Goal: Transaction & Acquisition: Purchase product/service

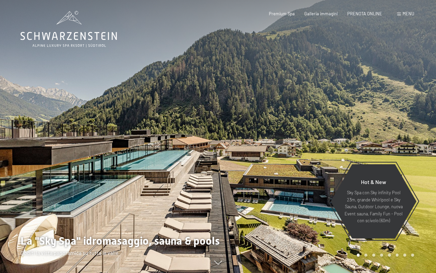
click at [402, 14] on div "Menu" at bounding box center [405, 14] width 17 height 6
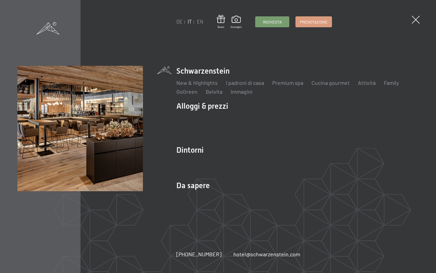
click at [176, 23] on div "DE IT EN Buoni Immagini Richiesta Prenotazione DE IT EN Schwarzenstein New & Hi…" at bounding box center [218, 136] width 436 height 273
click at [180, 23] on link "DE" at bounding box center [179, 22] width 6 height 6
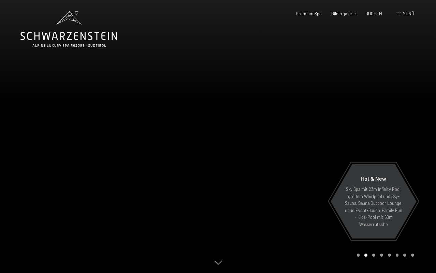
click at [403, 16] on span "Menü" at bounding box center [409, 13] width 12 height 5
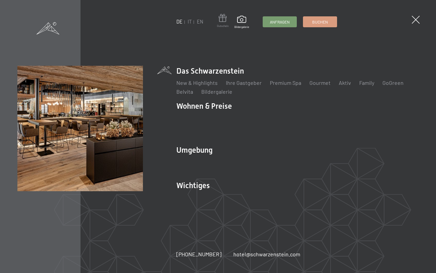
click at [223, 20] on span at bounding box center [223, 19] width 12 height 10
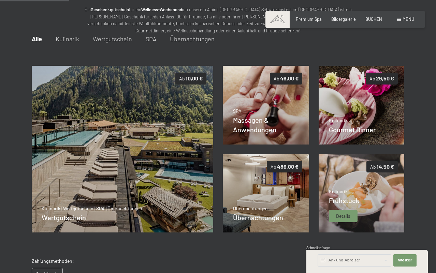
click at [369, 194] on img at bounding box center [362, 193] width 86 height 78
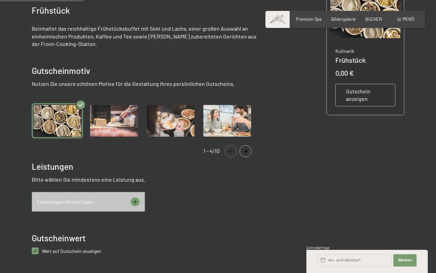
scroll to position [155, 0]
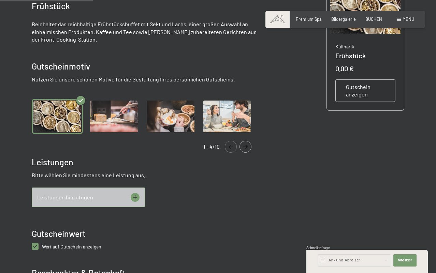
click at [166, 115] on img "Gallery" at bounding box center [170, 116] width 51 height 35
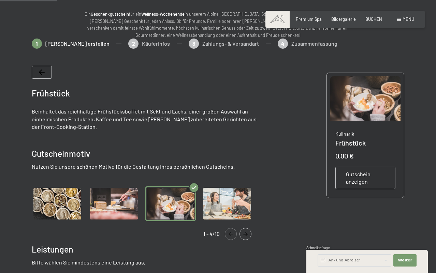
scroll to position [54, 0]
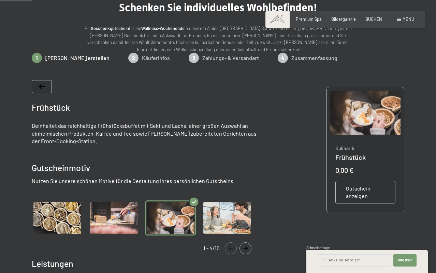
click at [232, 221] on img "Gallery" at bounding box center [227, 218] width 51 height 35
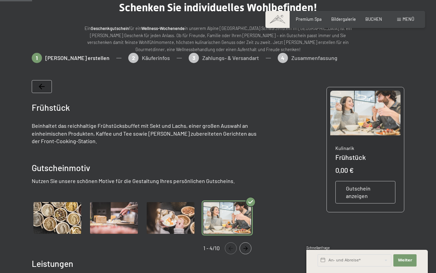
click at [121, 225] on img "Gallery" at bounding box center [113, 218] width 51 height 35
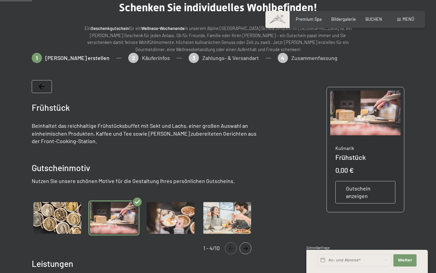
click at [49, 222] on img "Gallery" at bounding box center [57, 218] width 51 height 35
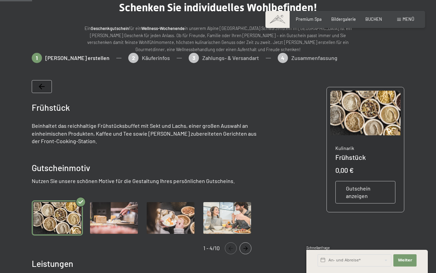
click at [116, 220] on img "Gallery" at bounding box center [113, 218] width 51 height 35
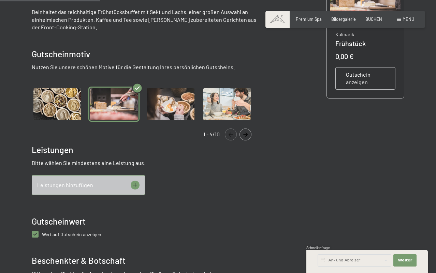
scroll to position [168, 0]
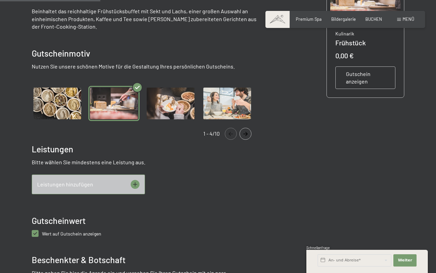
click at [136, 185] on icon at bounding box center [135, 184] width 9 height 9
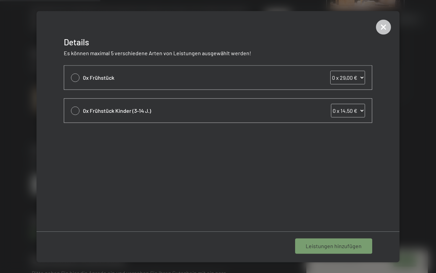
click at [74, 77] on div at bounding box center [75, 77] width 9 height 9
select select "1"
click at [354, 80] on select "0 x 29,00 € 1 x 29,00 € 2 x 29,00 € 3 x 29,00 € 4 x 29,00 € 5 x 29,00 € 6 x 29,…" at bounding box center [347, 78] width 35 height 14
select select "2"
click at [330, 71] on select "0 x 29,00 € 1 x 29,00 € 2 x 29,00 € 3 x 29,00 € 4 x 29,00 € 5 x 29,00 € 6 x 29,…" at bounding box center [347, 78] width 35 height 14
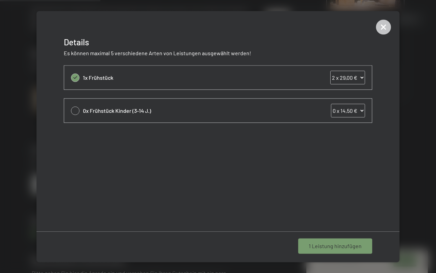
select select "2"
click at [263, 185] on div "2x Frühstück 0 x 29,00 € 1 x 29,00 € 2 x 29,00 € 3 x 29,00 € 4 x 29,00 € 5 x 29…" at bounding box center [218, 148] width 363 height 166
click at [333, 249] on span "1 Leistung hinzufügen" at bounding box center [335, 247] width 53 height 8
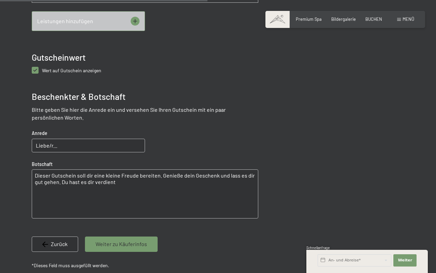
scroll to position [367, 0]
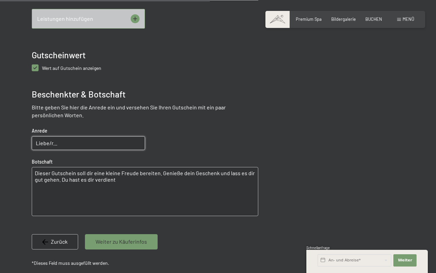
drag, startPoint x: 69, startPoint y: 146, endPoint x: 69, endPoint y: 153, distance: 6.8
click at [69, 146] on input "Liebe/r..." at bounding box center [88, 143] width 113 height 14
drag, startPoint x: 72, startPoint y: 145, endPoint x: 23, endPoint y: 138, distance: 49.7
click at [25, 137] on div at bounding box center [217, 18] width 413 height 559
click at [128, 188] on textarea "Dieser Gutschein soll dir eine kleine Freude bereiten. Genieße dein Geschenk un…" at bounding box center [145, 191] width 227 height 49
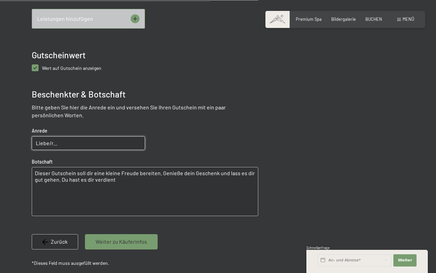
drag, startPoint x: 136, startPoint y: 184, endPoint x: 8, endPoint y: 168, distance: 129.0
click at [8, 168] on div at bounding box center [218, 18] width 436 height 559
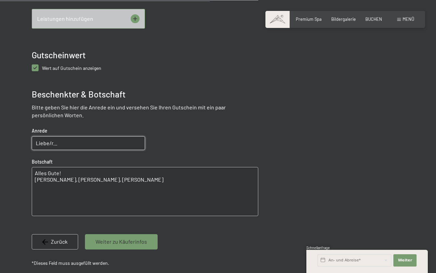
click at [48, 183] on textarea "Alles Gute! Mami, Michael, Laura, Hanna, Paul" at bounding box center [145, 191] width 227 height 49
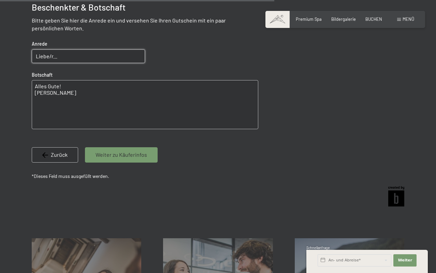
scroll to position [430, 0]
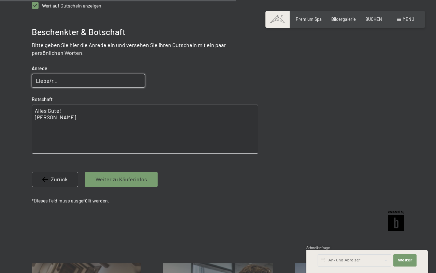
click at [109, 124] on textarea "Alles Gute! Mami Michael, Laura, Hanna, Paul" at bounding box center [145, 129] width 227 height 49
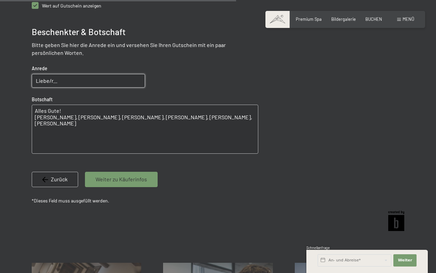
drag, startPoint x: 117, startPoint y: 130, endPoint x: 11, endPoint y: 104, distance: 108.6
click at [65, 112] on textarea "Alles Gute! Mami Michael, Laura, Hanna, Paul Ursula, Christoph, Julia, Lukas" at bounding box center [145, 129] width 227 height 49
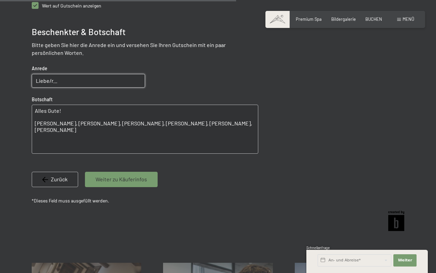
type textarea "Alles Gute! Mami Michael, Laura, Hanna, Paul Ursula, Christoph, Julia, Lukas"
click at [67, 78] on input "Liebe/r..." at bounding box center [88, 81] width 113 height 14
drag, startPoint x: 102, startPoint y: 82, endPoint x: 18, endPoint y: 74, distance: 84.9
click at [125, 132] on textarea "Alles Gute! Mami Michael, Laura, Hanna, Paul Ursula, Christoph, Julia, Lukas" at bounding box center [145, 129] width 227 height 49
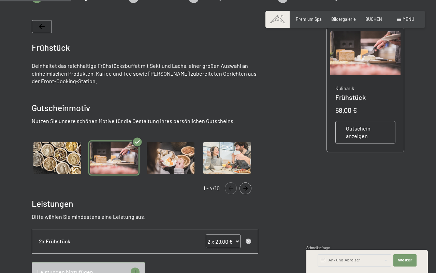
scroll to position [70, 0]
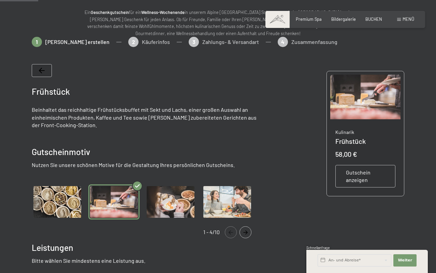
click at [364, 175] on span "Gutschein anzeigen" at bounding box center [365, 176] width 39 height 15
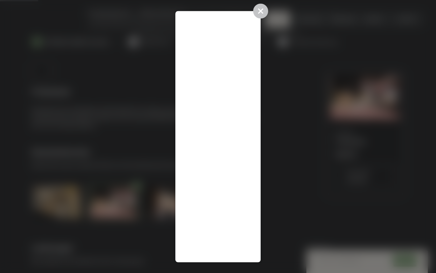
drag, startPoint x: 209, startPoint y: 161, endPoint x: 213, endPoint y: 159, distance: 4.4
click at [209, 161] on div at bounding box center [217, 136] width 85 height 251
drag, startPoint x: 260, startPoint y: 13, endPoint x: 262, endPoint y: 34, distance: 20.6
click at [260, 14] on icon at bounding box center [260, 10] width 15 height 15
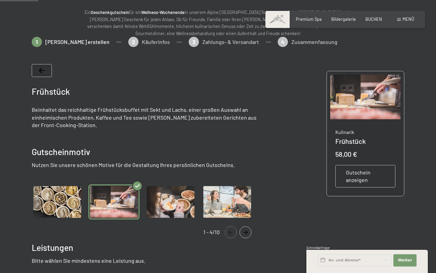
click at [355, 176] on span "Gutschein anzeigen" at bounding box center [365, 176] width 39 height 15
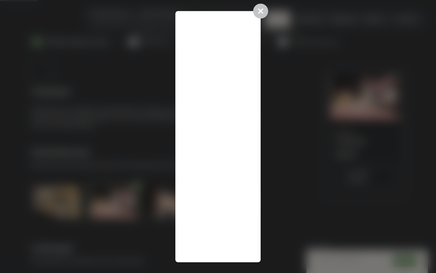
click at [262, 12] on icon at bounding box center [260, 11] width 7 height 7
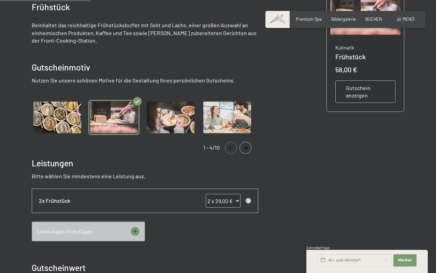
scroll to position [169, 0]
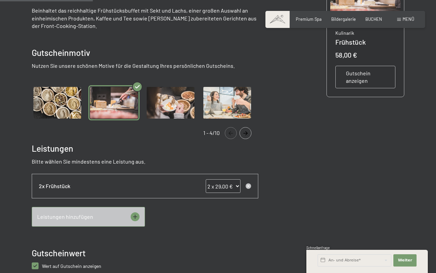
click at [248, 134] on icon "Navigate to next slide" at bounding box center [245, 133] width 11 height 4
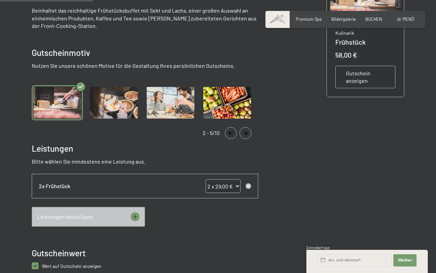
click at [248, 134] on icon "Navigate to next slide" at bounding box center [245, 133] width 11 height 4
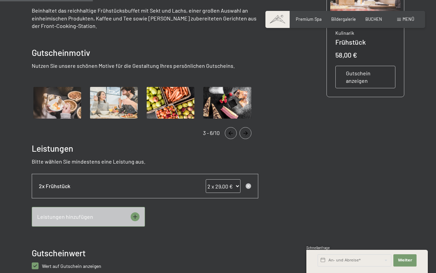
click at [247, 134] on icon "Navigate to next slide" at bounding box center [246, 133] width 4 height 4
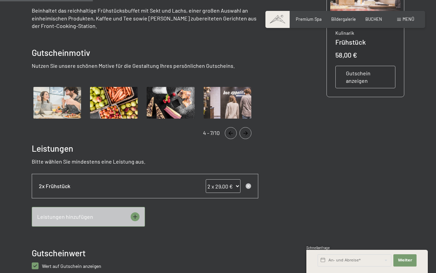
click at [247, 134] on icon "Navigate to next slide" at bounding box center [246, 133] width 4 height 4
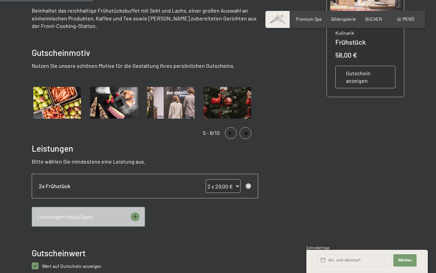
click at [247, 134] on icon "Navigate to next slide" at bounding box center [246, 133] width 4 height 4
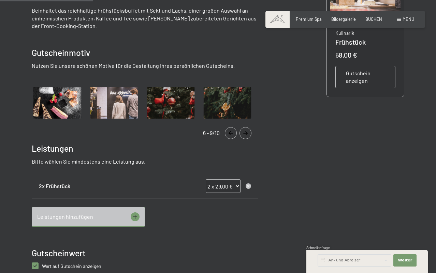
click at [247, 134] on icon "Navigate to next slide" at bounding box center [246, 133] width 4 height 4
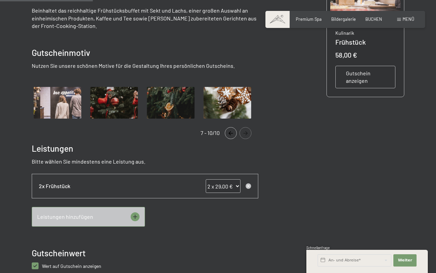
click at [247, 134] on icon "Navigate to next slide" at bounding box center [246, 133] width 4 height 4
click at [323, 171] on div "Frühstück Beinhaltet das reichhaltige Frühstücksbuffet mit Sekt und Lachs, eine…" at bounding box center [218, 211] width 373 height 513
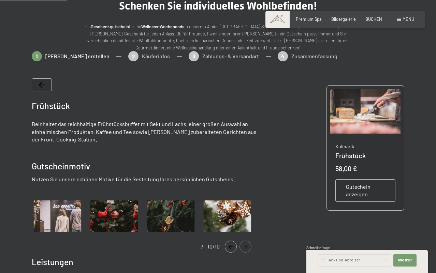
scroll to position [37, 0]
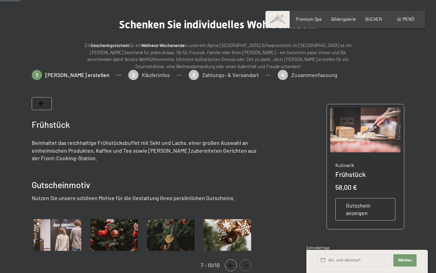
click at [368, 209] on span "Gutschein anzeigen" at bounding box center [365, 209] width 39 height 15
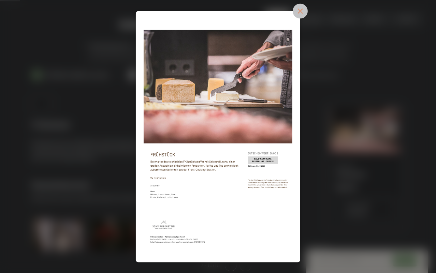
click at [299, 11] on icon at bounding box center [300, 11] width 7 height 7
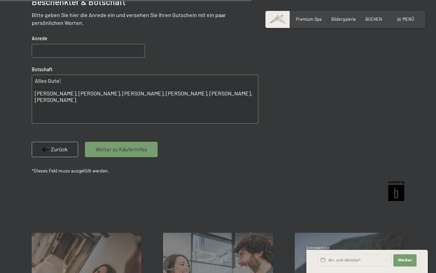
scroll to position [463, 0]
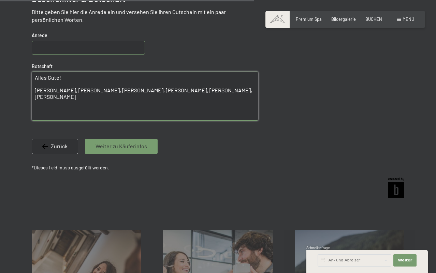
drag, startPoint x: 122, startPoint y: 105, endPoint x: 2, endPoint y: 68, distance: 125.5
drag, startPoint x: 57, startPoint y: 77, endPoint x: 67, endPoint y: 87, distance: 14.2
click at [57, 77] on textarea "Alles Gute! Mami Michael, Laura, Hanna, Paul Ursula, Christoph, Julia, Lukas" at bounding box center [145, 96] width 227 height 49
type textarea "Alles Gute zum Geburtstag! Mami Michael, Laura, Hanna, Paul Ursula, Christoph, …"
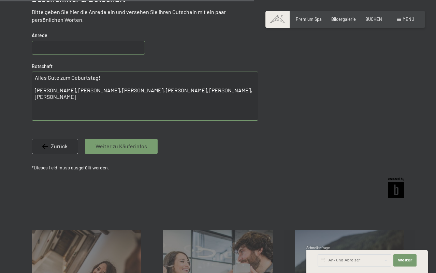
click at [138, 149] on span "Weiter zu Käuferinfos" at bounding box center [122, 147] width 52 height 8
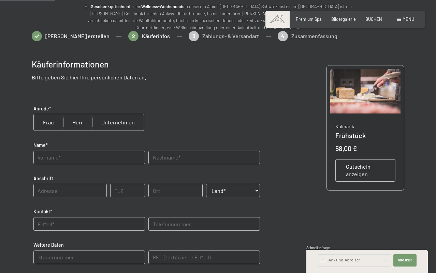
scroll to position [72, 0]
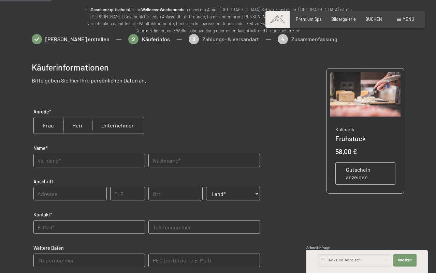
drag, startPoint x: 50, startPoint y: 125, endPoint x: 88, endPoint y: 171, distance: 60.1
click at [50, 125] on input "radio" at bounding box center [48, 125] width 29 height 16
radio input "true"
click at [58, 164] on input "text" at bounding box center [89, 161] width 112 height 14
type input "Ursula"
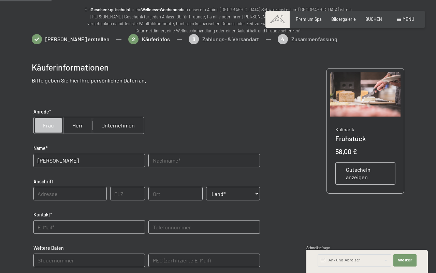
type input "Obermair"
type input "Oberragen 12"
type input "39031"
type input "Bruneck"
select select "ITA"
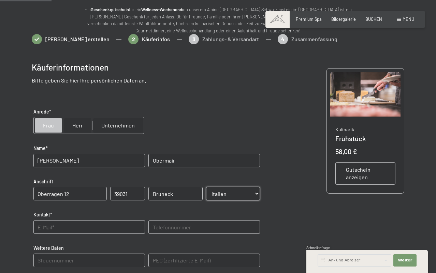
type input "u.obermair@gmail.com"
type input "3356913315"
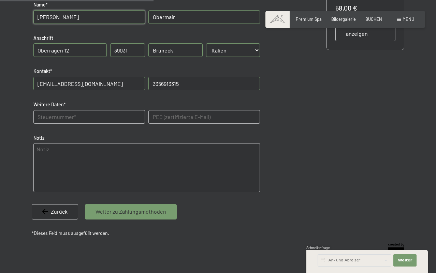
scroll to position [216, 0]
click at [48, 114] on Daten "text" at bounding box center [89, 117] width 112 height 14
click at [82, 167] on textarea at bounding box center [146, 167] width 227 height 49
click at [68, 115] on Daten "text" at bounding box center [89, 117] width 112 height 14
type Daten "BRMRSL76P44A952P"
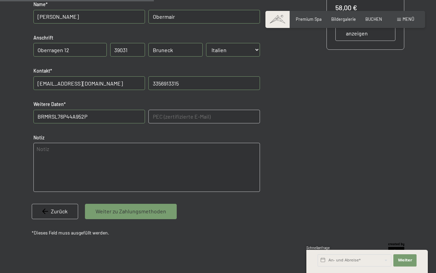
click at [132, 213] on span "Weiter zu Zahlungsmethoden" at bounding box center [131, 212] width 71 height 8
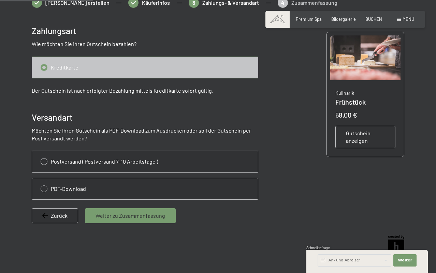
scroll to position [121, 0]
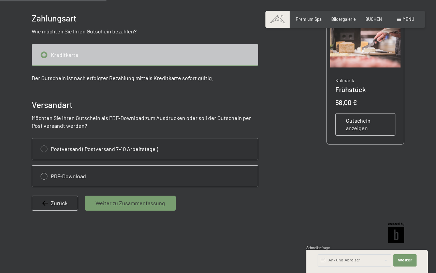
click at [53, 175] on input "radio" at bounding box center [145, 176] width 226 height 21
radio input "true"
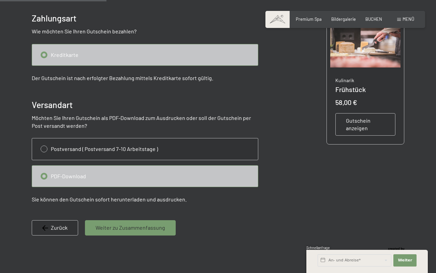
click at [129, 228] on span "Weiter zu Zusammenfassung" at bounding box center [131, 228] width 70 height 8
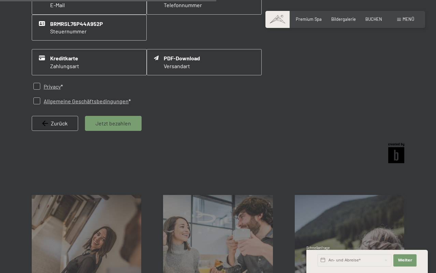
scroll to position [292, 0]
drag, startPoint x: 34, startPoint y: 84, endPoint x: 38, endPoint y: 91, distance: 8.1
click at [34, 85] on input "checkbox" at bounding box center [36, 86] width 7 height 7
checkbox input "true"
click at [36, 99] on input "checkbox" at bounding box center [36, 100] width 7 height 7
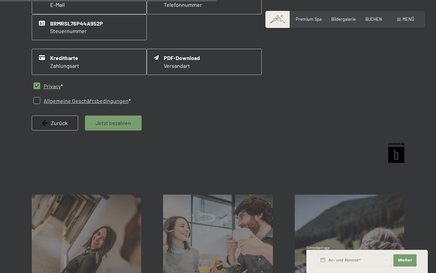
checkbox input "true"
click at [111, 122] on span "Jetzt bezahlen" at bounding box center [113, 123] width 35 height 8
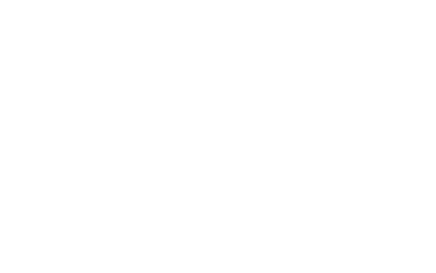
scroll to position [0, 0]
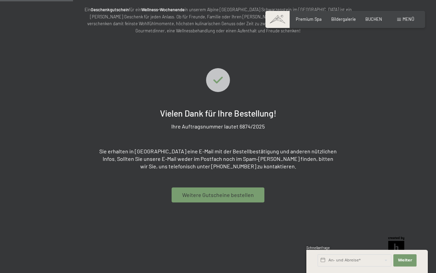
click at [224, 196] on span "Weitere Gutscheine bestellen" at bounding box center [218, 195] width 72 height 8
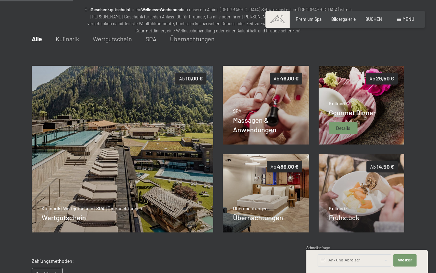
click at [378, 119] on img at bounding box center [362, 105] width 86 height 78
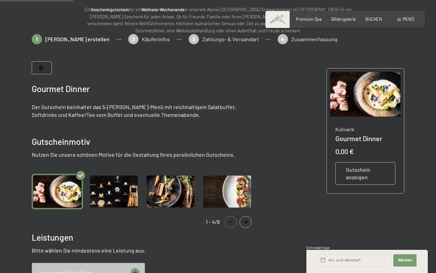
drag, startPoint x: 118, startPoint y: 202, endPoint x: 114, endPoint y: 205, distance: 5.1
click at [118, 202] on img "Gallery" at bounding box center [113, 191] width 51 height 35
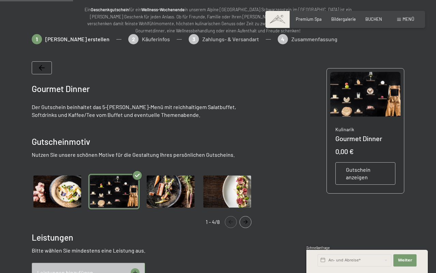
click at [155, 198] on img "Gallery" at bounding box center [170, 191] width 51 height 35
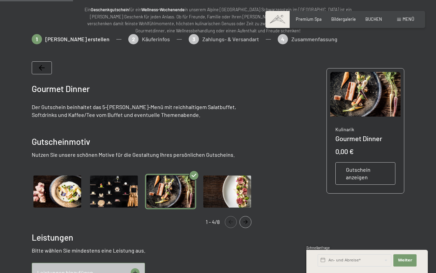
click at [231, 199] on img "Gallery" at bounding box center [227, 191] width 51 height 35
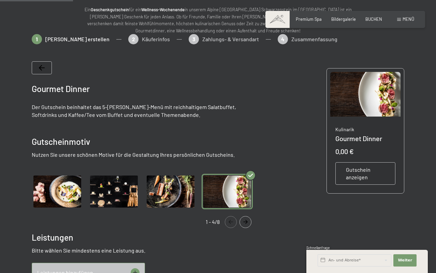
click at [247, 223] on icon "Navigate to next slide" at bounding box center [246, 222] width 4 height 4
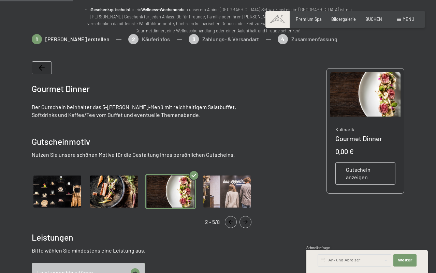
click at [239, 219] on div "Gallery" at bounding box center [238, 222] width 27 height 12
click at [246, 222] on icon "Navigate to next slide" at bounding box center [245, 222] width 11 height 4
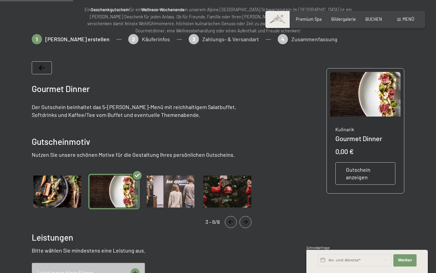
click at [243, 222] on icon "Navigate to next slide" at bounding box center [245, 222] width 11 height 4
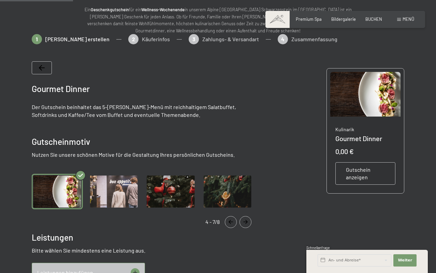
click at [243, 222] on icon "Navigate to next slide" at bounding box center [245, 222] width 11 height 4
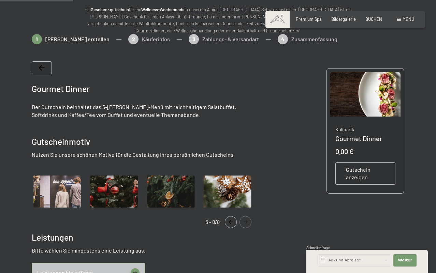
click at [249, 222] on icon "Navigate to next slide" at bounding box center [245, 222] width 11 height 4
click at [231, 223] on icon "Navigate to previous slide" at bounding box center [230, 222] width 11 height 4
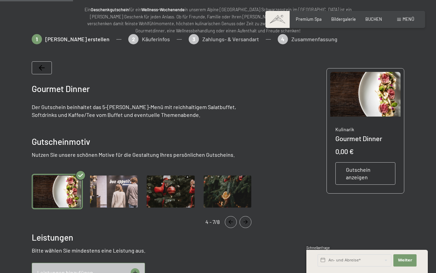
click at [231, 223] on icon "Navigate to previous slide" at bounding box center [230, 222] width 11 height 4
click at [231, 224] on icon "Navigate to previous slide" at bounding box center [230, 222] width 11 height 4
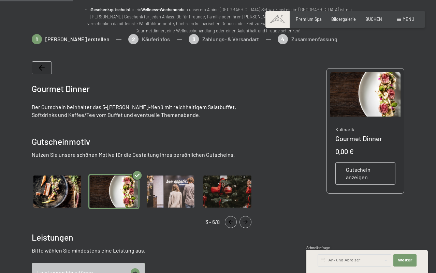
click at [368, 100] on img at bounding box center [365, 94] width 70 height 45
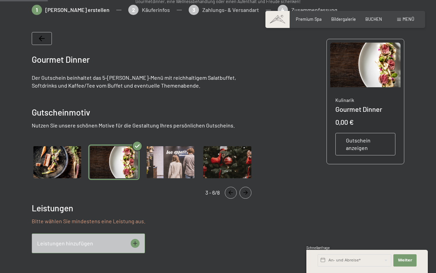
scroll to position [106, 0]
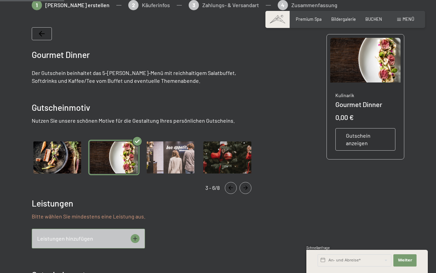
click at [362, 138] on span "Gutschein anzeigen" at bounding box center [365, 139] width 39 height 15
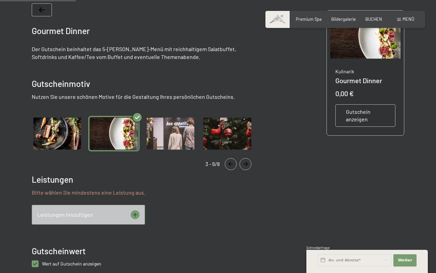
scroll to position [113, 0]
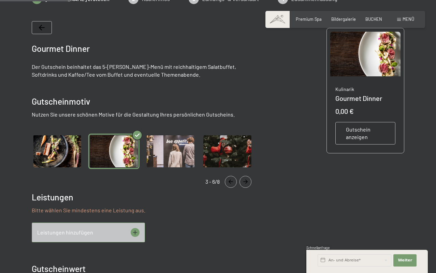
click at [58, 151] on img "Gallery" at bounding box center [57, 151] width 51 height 35
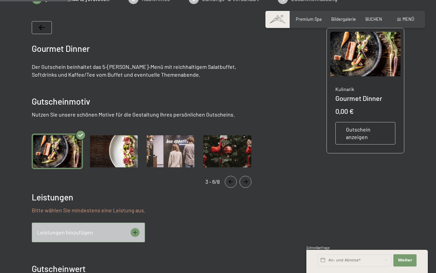
click at [130, 153] on img "Gallery" at bounding box center [113, 151] width 51 height 35
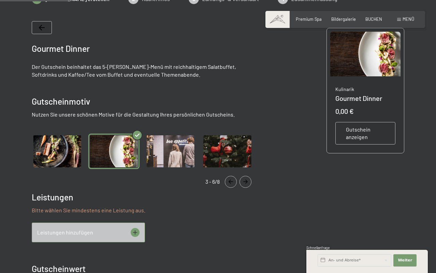
click at [138, 232] on icon at bounding box center [135, 232] width 9 height 9
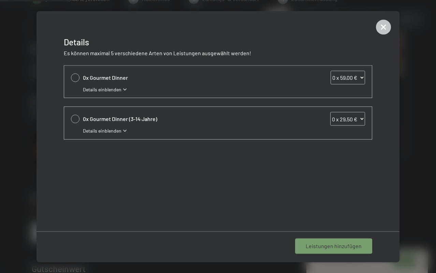
click at [119, 79] on span "0x Gourmet Dinner" at bounding box center [189, 78] width 212 height 8
click at [77, 79] on div at bounding box center [75, 77] width 9 height 9
click at [361, 79] on select "0 x 59,00 € 1 x 59,00 € 2 x 59,00 € 3 x 59,00 € 4 x 59,00 € 5 x 59,00 € 6 x 59,…" at bounding box center [348, 78] width 34 height 14
select select "2"
click at [331, 71] on select "0 x 59,00 € 1 x 59,00 € 2 x 59,00 € 3 x 59,00 € 4 x 59,00 € 5 x 59,00 € 6 x 59,…" at bounding box center [348, 78] width 34 height 14
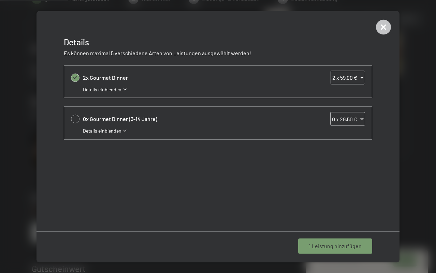
click at [344, 247] on span "1 Leistung hinzufügen" at bounding box center [335, 247] width 53 height 8
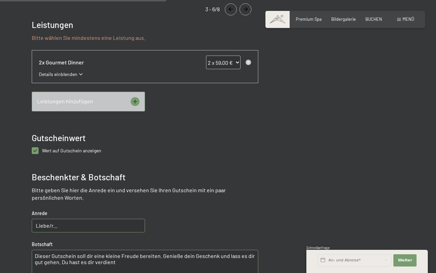
scroll to position [299, 0]
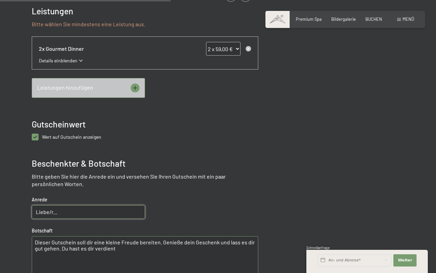
drag, startPoint x: 57, startPoint y: 210, endPoint x: 8, endPoint y: 201, distance: 49.3
click at [8, 201] on div at bounding box center [218, 87] width 436 height 559
click at [48, 244] on textarea "Dieser Gutschein soll dir eine kleine Freude bereiten. Genieße dein Geschenk un…" at bounding box center [145, 260] width 227 height 49
type textarea "BRMRSL76P44A952P"
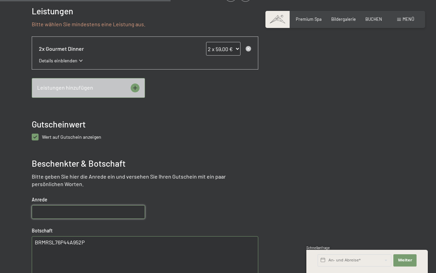
drag, startPoint x: 92, startPoint y: 246, endPoint x: -19, endPoint y: 230, distance: 112.1
click at [0, 230] on html "Buchen Anfragen Premium Spa Bildergalerie BUCHEN Menü DE IT EN Gutschein Bilder…" at bounding box center [218, 222] width 436 height 1043
click at [150, 250] on textarea at bounding box center [145, 260] width 227 height 49
paste textarea "Alles Gute zum Geburtstag! Mami Michael, Laura, Hanna, Paul Ursula, Christoph, …"
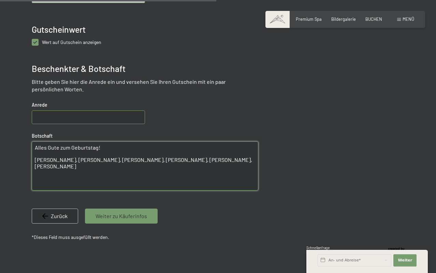
type textarea "Alles Gute zum Geburtstag! Mami Michael, Laura, Hanna, Paul Ursula, Christoph, …"
click at [139, 219] on span "Weiter zu Käuferinfos" at bounding box center [122, 217] width 52 height 8
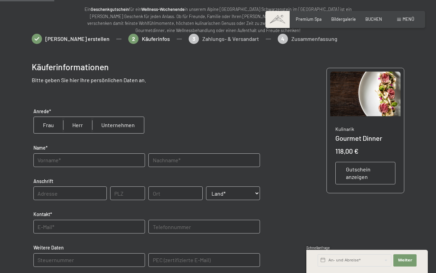
scroll to position [72, 0]
click at [69, 157] on input "text" at bounding box center [89, 161] width 112 height 14
type input "Ursula"
type input "Obermair"
type input "Oberragen 12"
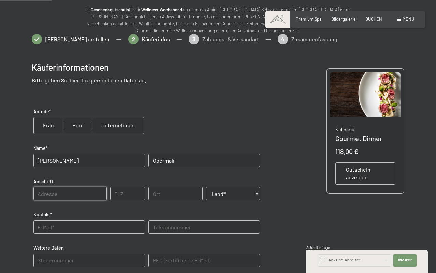
type input "39031"
type input "Bruneck"
select select "ITA"
type input "u.obermair@gmail.com"
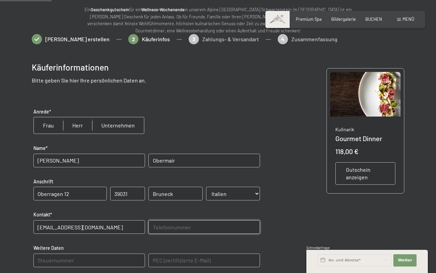
type input "3356913315"
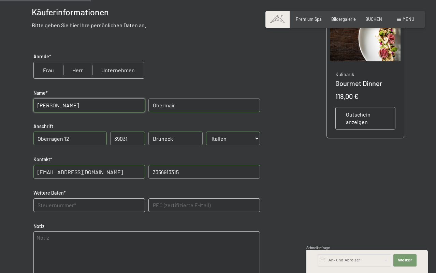
scroll to position [132, 0]
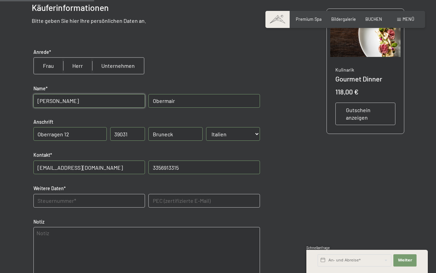
click at [57, 200] on Daten "text" at bounding box center [89, 201] width 112 height 14
type Daten "BRMRSL76P44A952P"
click at [78, 240] on textarea at bounding box center [146, 251] width 227 height 49
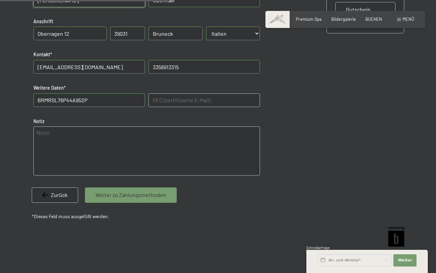
scroll to position [231, 0]
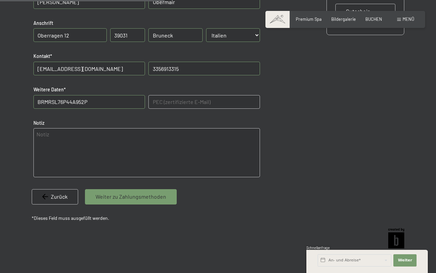
click at [139, 199] on span "Weiter zu Zahlungsmethoden" at bounding box center [131, 197] width 71 height 8
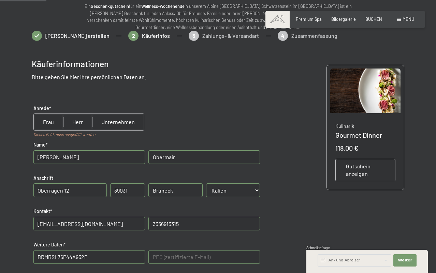
scroll to position [61, 0]
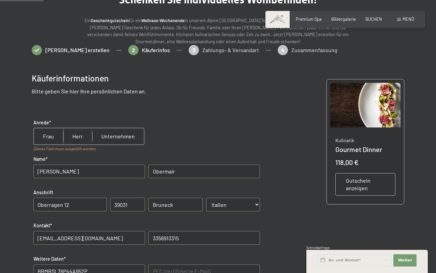
drag, startPoint x: 42, startPoint y: 135, endPoint x: 49, endPoint y: 143, distance: 11.1
click at [42, 135] on input "radio" at bounding box center [48, 136] width 29 height 16
radio input "true"
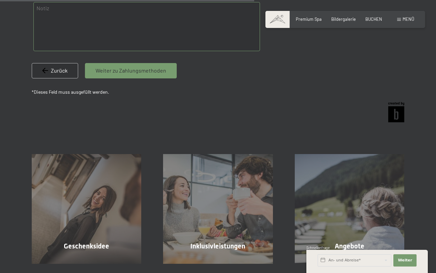
click at [140, 75] on div "Weiter zu Zahlungsmethoden" at bounding box center [131, 70] width 92 height 15
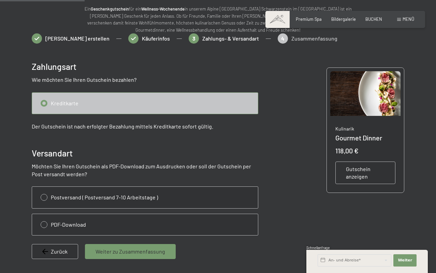
scroll to position [72, 0]
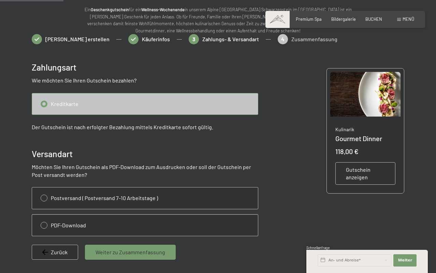
click at [66, 224] on input "radio" at bounding box center [145, 225] width 226 height 21
radio input "true"
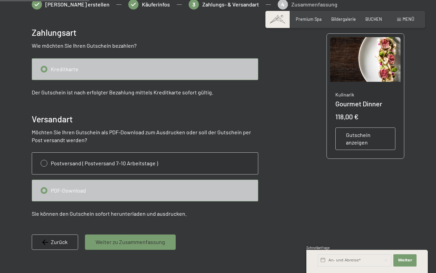
click at [127, 243] on span "Weiter zu Zusammenfassung" at bounding box center [131, 242] width 70 height 8
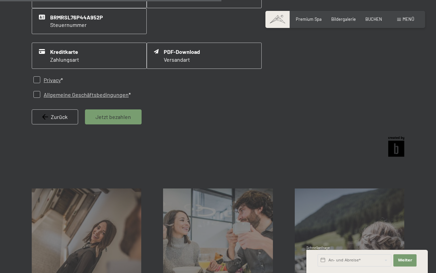
scroll to position [299, 0]
drag, startPoint x: 36, startPoint y: 76, endPoint x: 40, endPoint y: 92, distance: 16.2
click at [36, 77] on input "checkbox" at bounding box center [36, 79] width 7 height 7
checkbox input "true"
drag, startPoint x: 36, startPoint y: 93, endPoint x: 51, endPoint y: 100, distance: 16.5
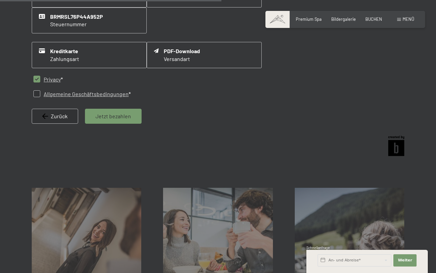
click at [36, 93] on input "checkbox" at bounding box center [36, 93] width 7 height 7
checkbox input "true"
click at [114, 120] on div "Jetzt bezahlen" at bounding box center [113, 116] width 57 height 15
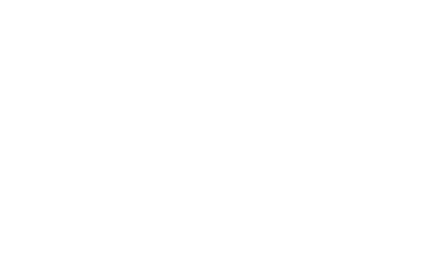
scroll to position [0, 0]
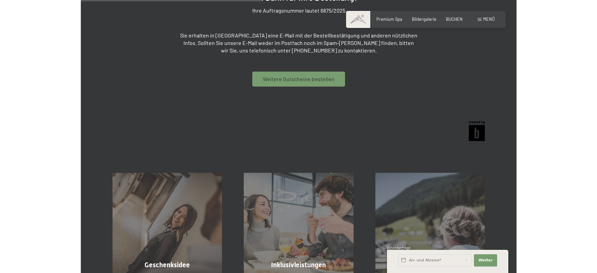
scroll to position [192, 0]
